Goal: Task Accomplishment & Management: Use online tool/utility

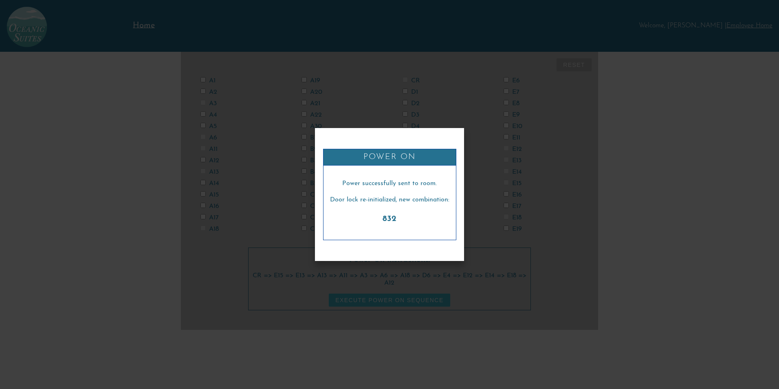
checkbox input "false"
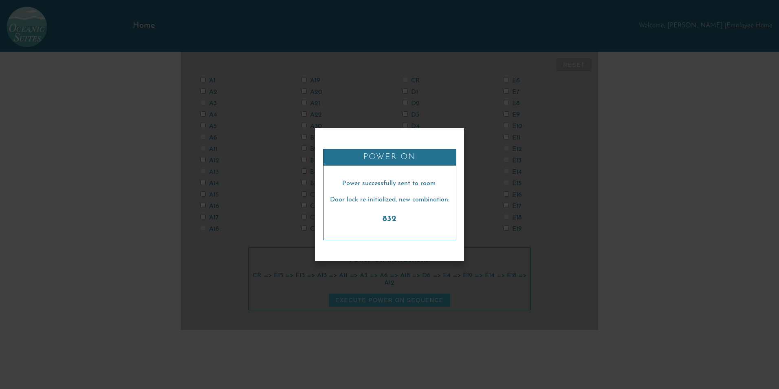
checkbox input "false"
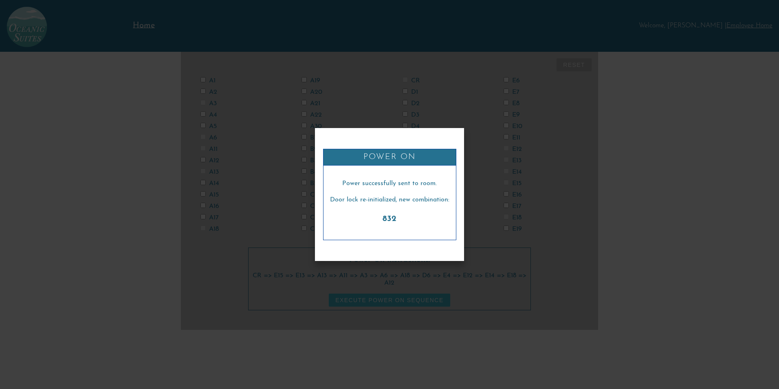
checkbox input "false"
click at [543, 180] on div "Power On Power successfully sent to room. Door lock re-initialized, new combina…" at bounding box center [389, 194] width 779 height 389
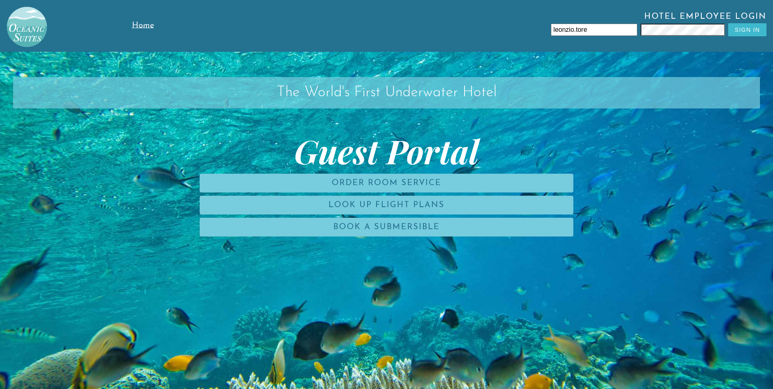
click at [609, 34] on input "leonzio.tore" at bounding box center [594, 30] width 86 height 12
type input "l"
click at [625, 42] on div "Hotel Employee Login Sign In" at bounding box center [483, 26] width 580 height 52
